Goal: Task Accomplishment & Management: Manage account settings

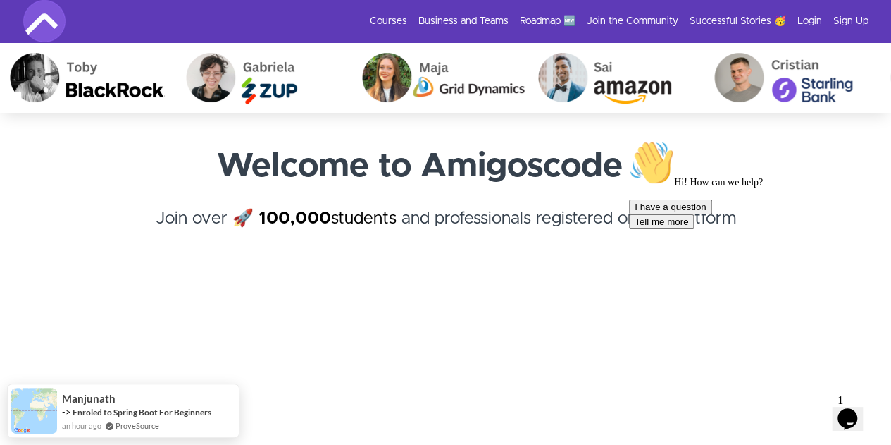
click at [805, 19] on link "Login" at bounding box center [810, 21] width 25 height 14
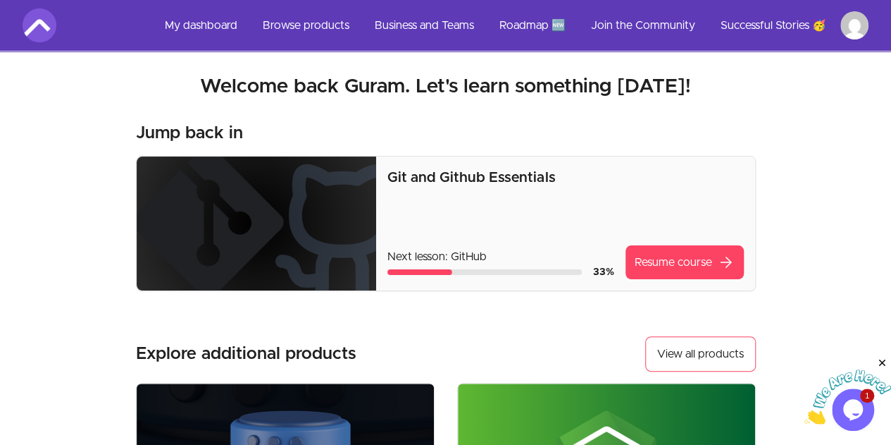
click at [852, 19] on html "Skip to main content Main menu Includes navigation links and user settings My d…" at bounding box center [445, 452] width 891 height 905
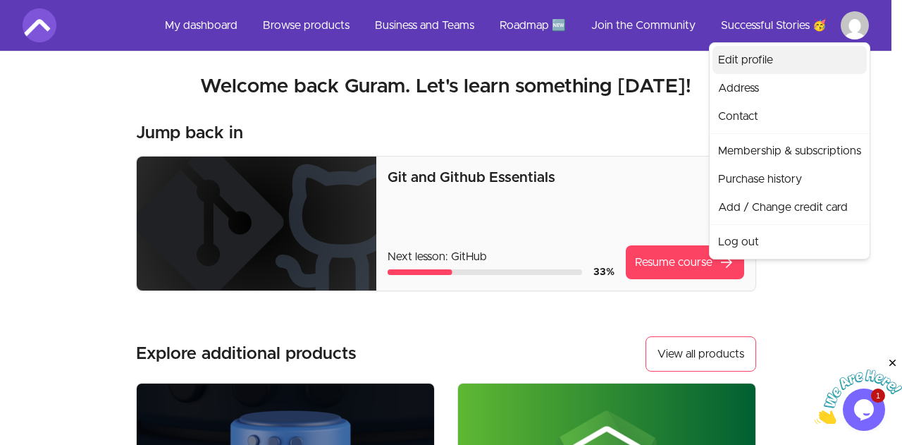
click at [744, 58] on link "Edit profile" at bounding box center [789, 60] width 154 height 28
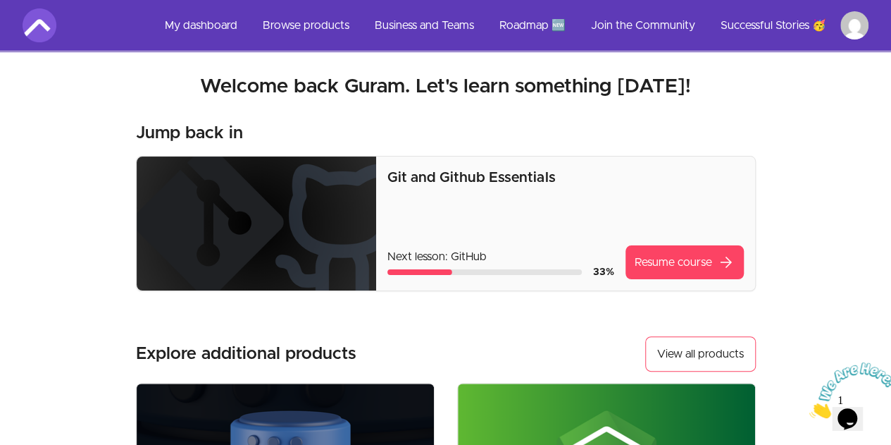
scroll to position [459, 0]
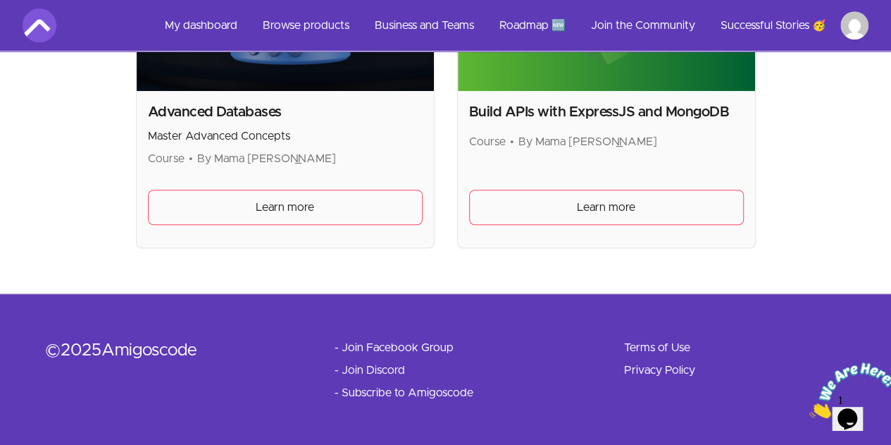
click at [638, 342] on link "Terms of Use" at bounding box center [657, 347] width 66 height 17
